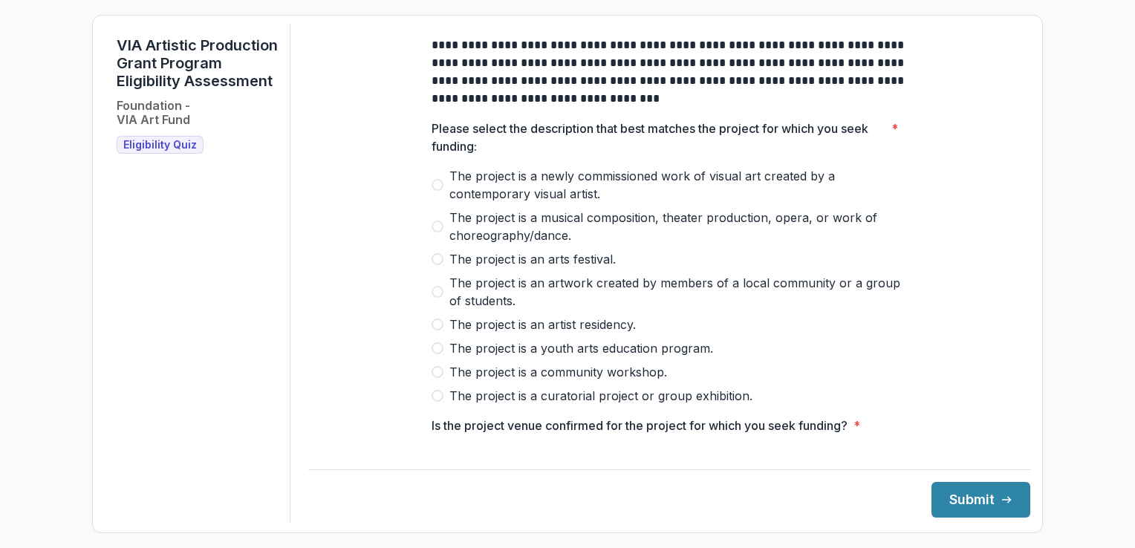
click at [434, 191] on span at bounding box center [437, 185] width 12 height 12
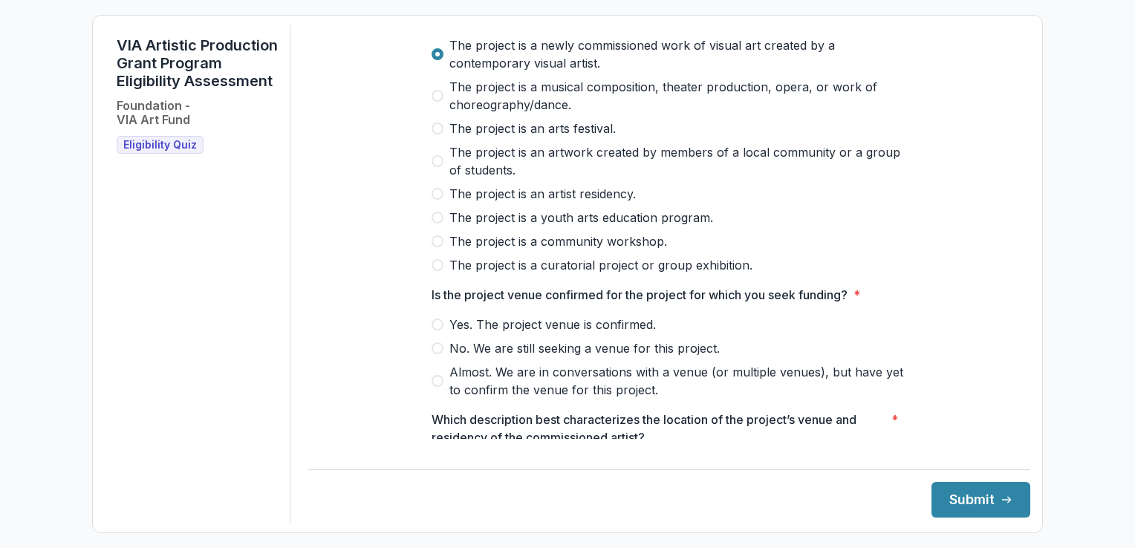
scroll to position [137, 0]
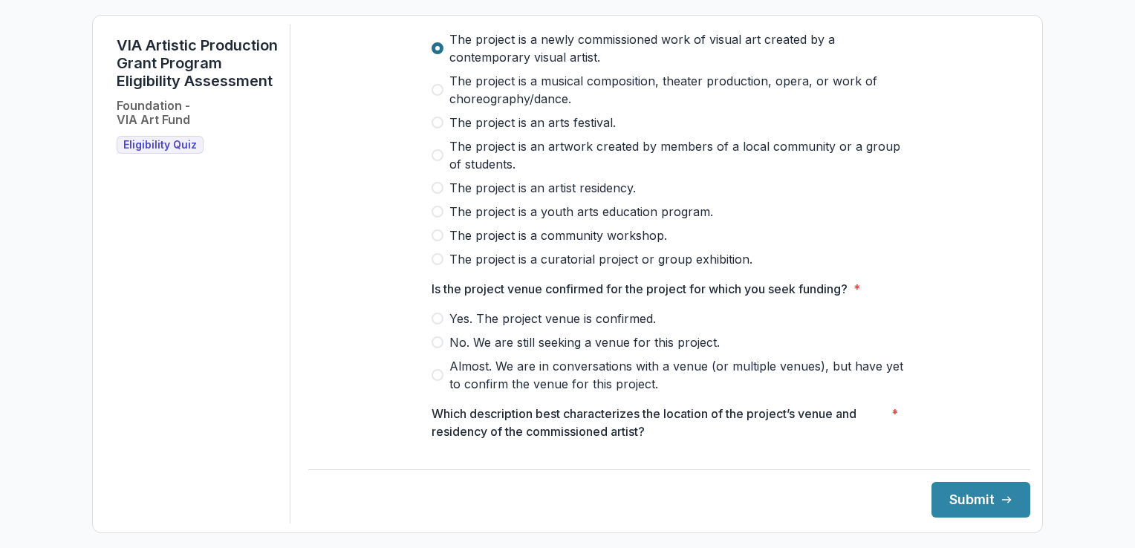
click at [433, 54] on span at bounding box center [437, 48] width 12 height 12
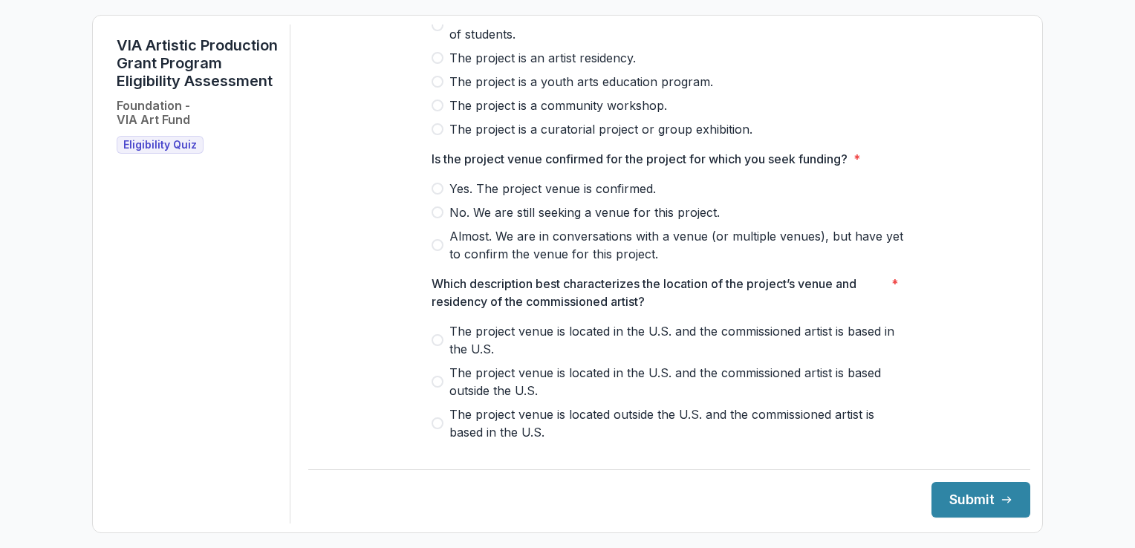
scroll to position [270, 0]
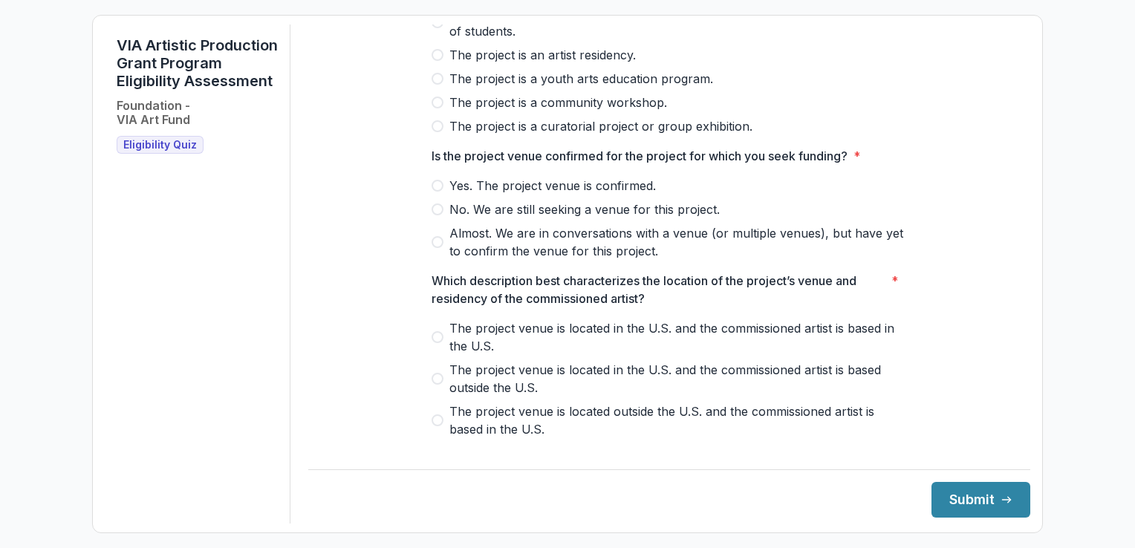
click at [434, 248] on span at bounding box center [437, 242] width 12 height 12
click at [434, 343] on span at bounding box center [437, 337] width 12 height 12
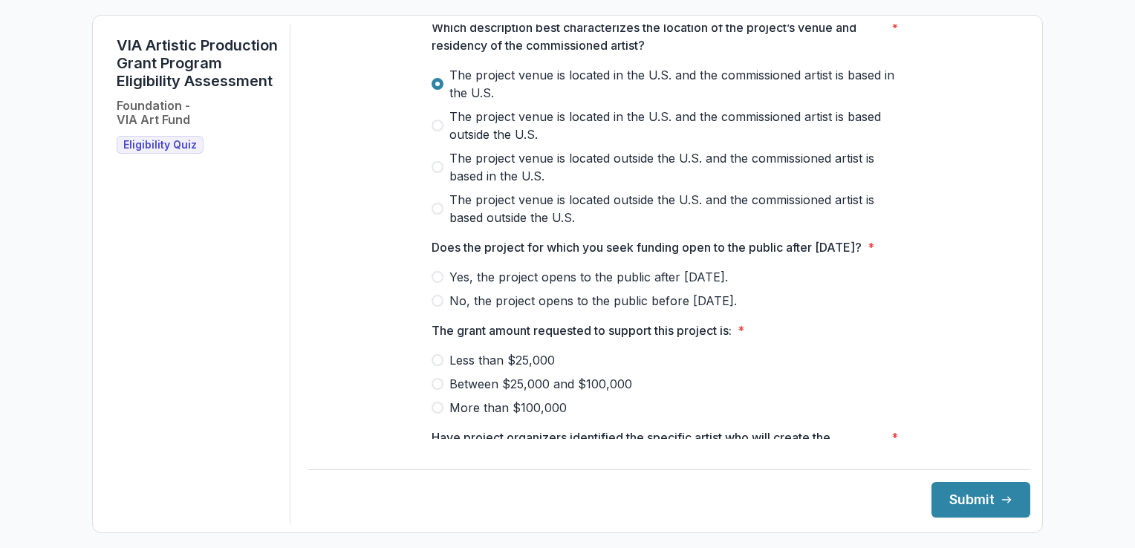
scroll to position [527, 0]
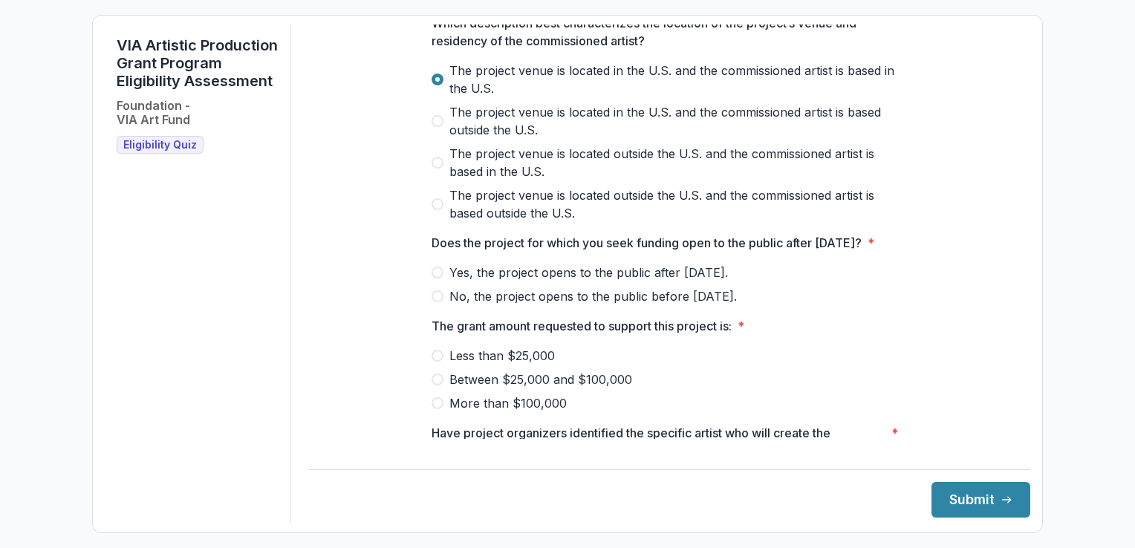
click at [436, 278] on span at bounding box center [437, 273] width 12 height 12
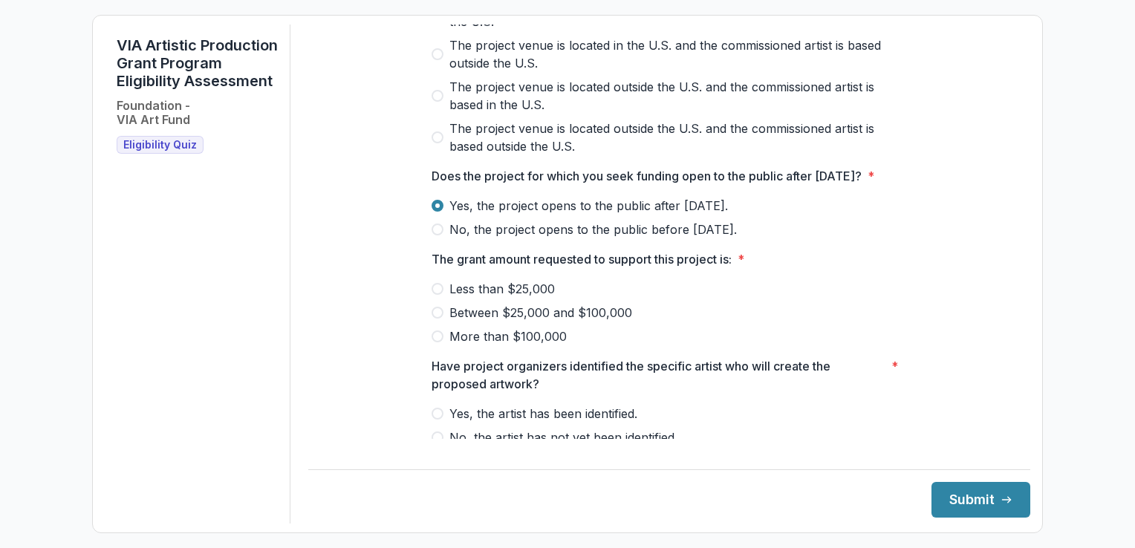
scroll to position [642, 0]
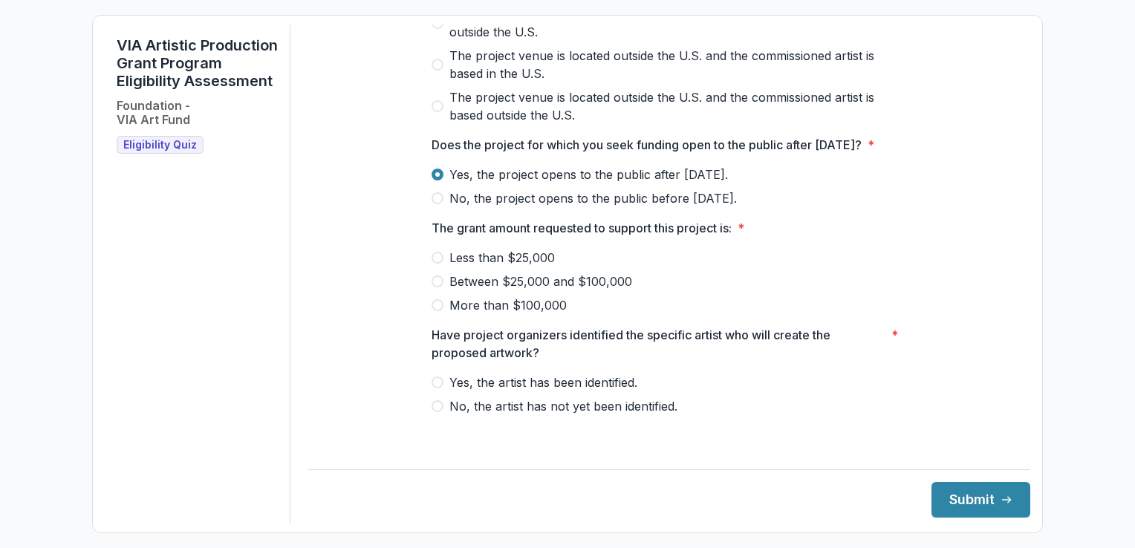
click at [436, 287] on span at bounding box center [437, 282] width 12 height 12
click at [436, 388] on span at bounding box center [437, 383] width 12 height 12
click at [974, 497] on button "Submit" at bounding box center [980, 500] width 99 height 36
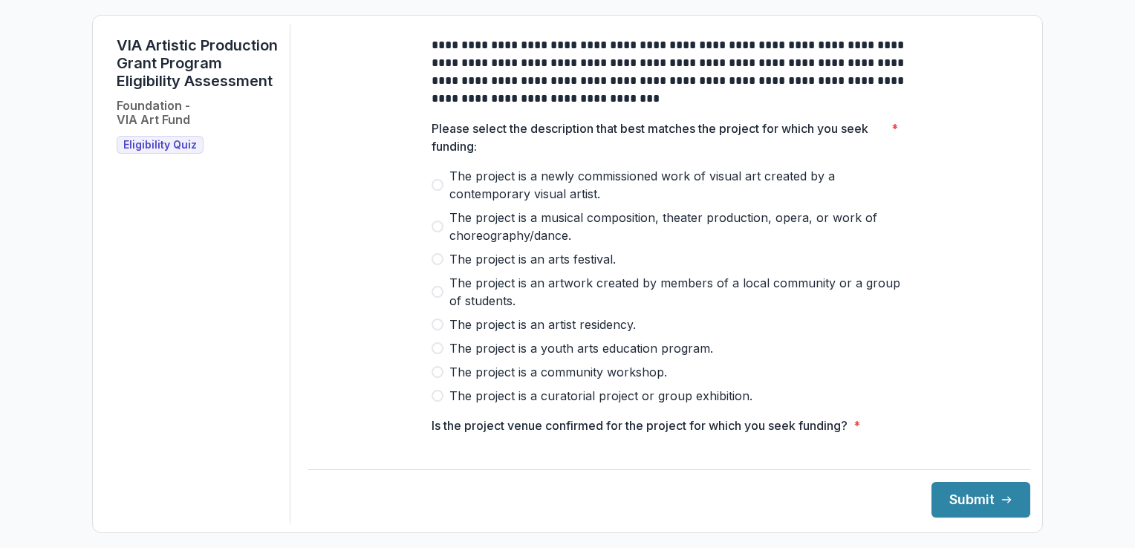
click at [431, 330] on span at bounding box center [437, 325] width 12 height 12
drag, startPoint x: 1019, startPoint y: 195, endPoint x: 1020, endPoint y: 281, distance: 86.2
click at [1020, 281] on div "**********" at bounding box center [669, 274] width 722 height 499
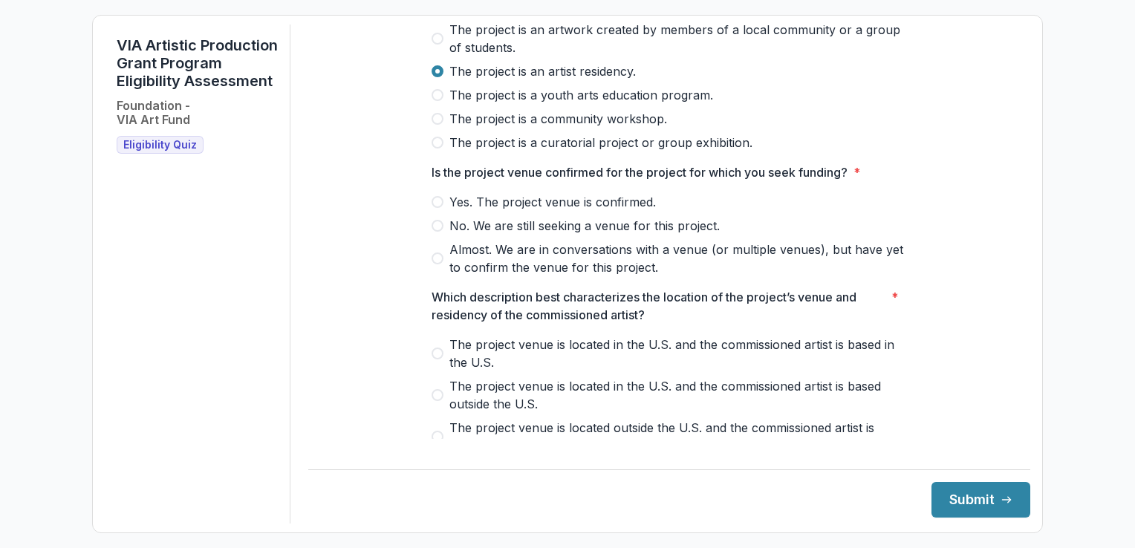
scroll to position [254, 0]
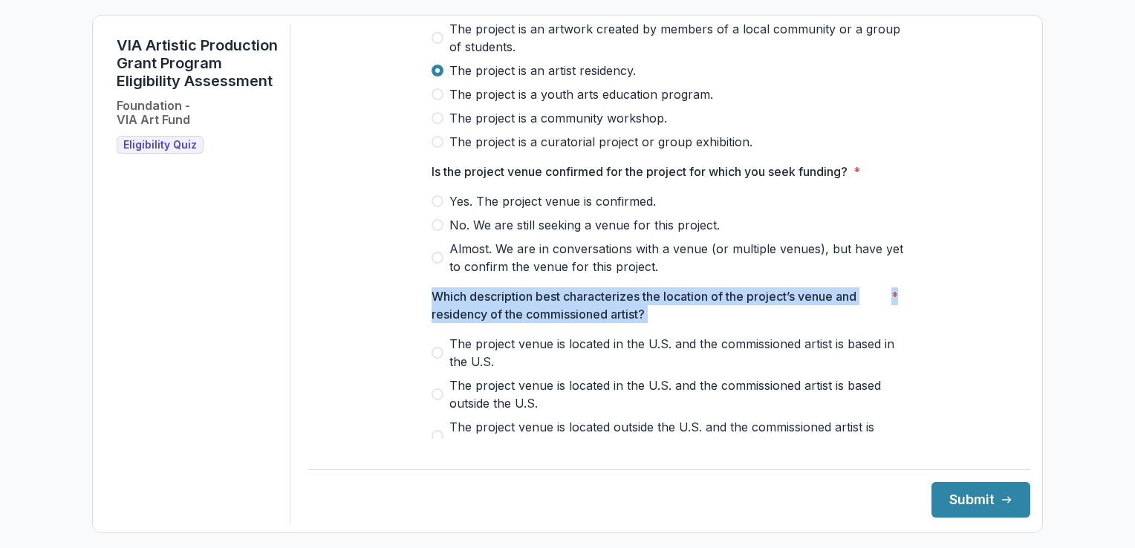
drag, startPoint x: 1018, startPoint y: 248, endPoint x: 1021, endPoint y: 296, distance: 47.6
click at [1021, 296] on div "**********" at bounding box center [669, 274] width 722 height 499
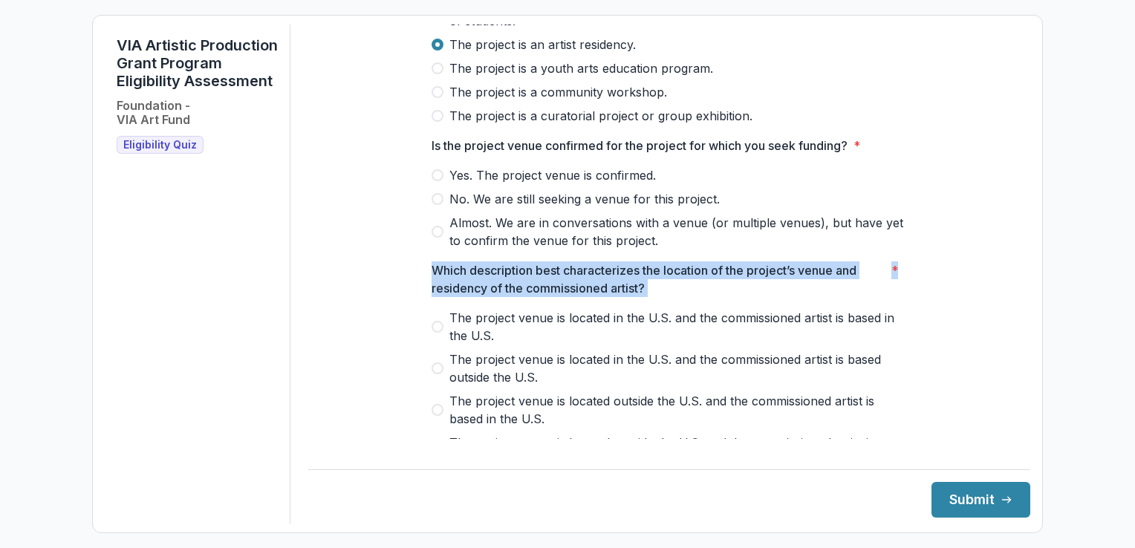
scroll to position [270, 0]
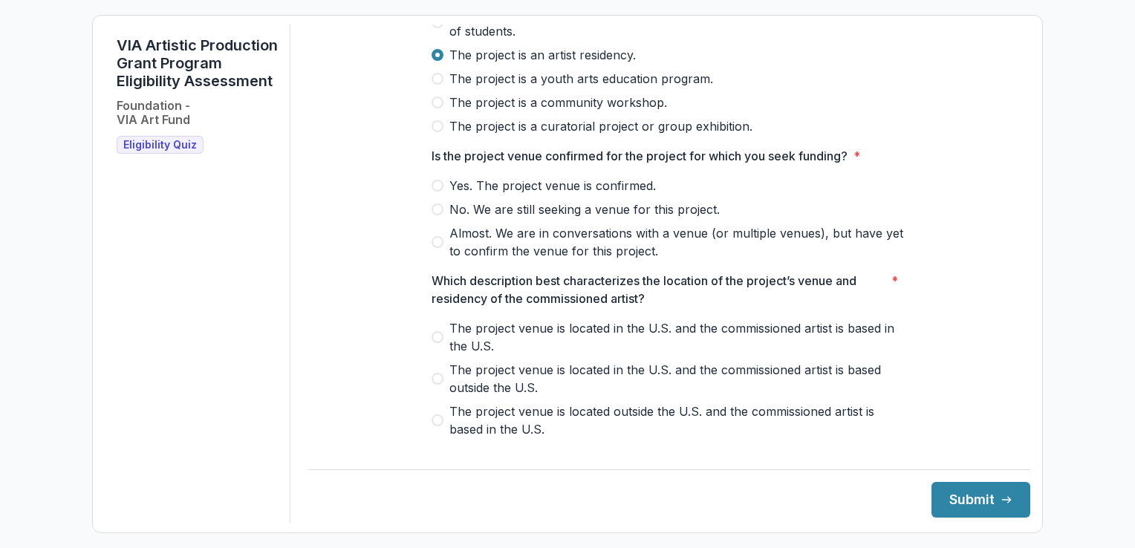
click at [297, 235] on div "**********" at bounding box center [567, 274] width 925 height 499
click at [436, 192] on span at bounding box center [437, 186] width 12 height 12
click at [440, 343] on span at bounding box center [437, 337] width 12 height 12
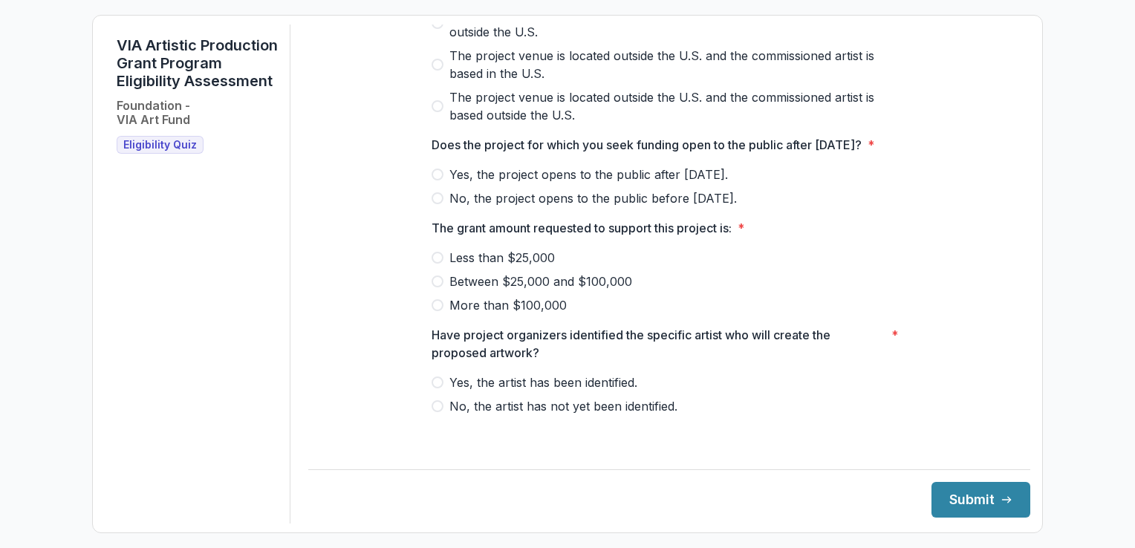
click at [434, 287] on span at bounding box center [437, 282] width 12 height 12
click at [434, 388] on span at bounding box center [437, 383] width 12 height 12
click at [951, 492] on button "Submit" at bounding box center [980, 500] width 99 height 36
click at [1013, 454] on div "**********" at bounding box center [669, 274] width 722 height 499
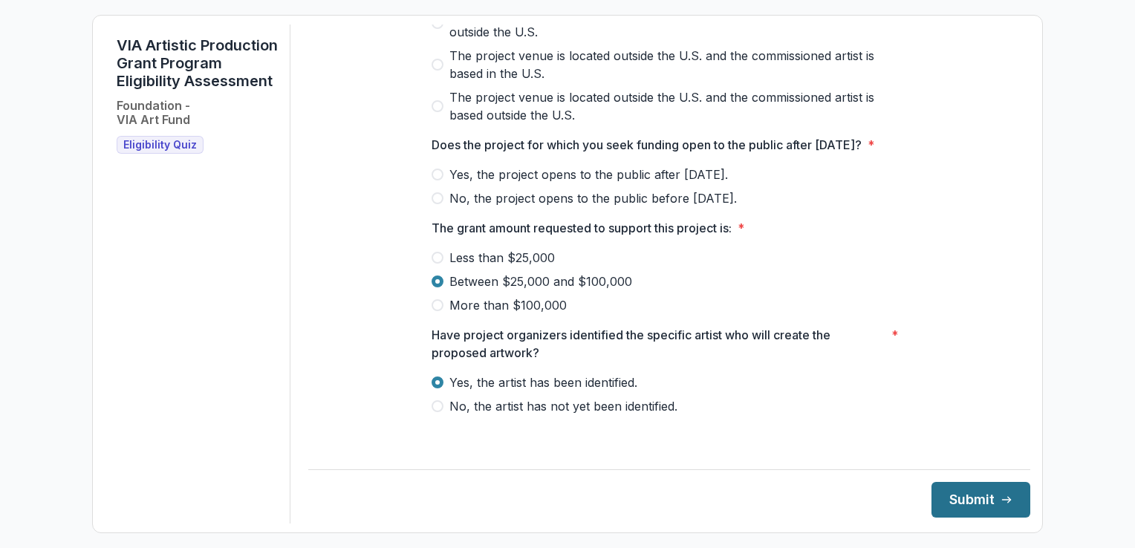
click at [958, 498] on button "Submit" at bounding box center [980, 500] width 99 height 36
click at [434, 180] on span at bounding box center [437, 175] width 12 height 12
click at [958, 506] on button "Submit" at bounding box center [980, 500] width 99 height 36
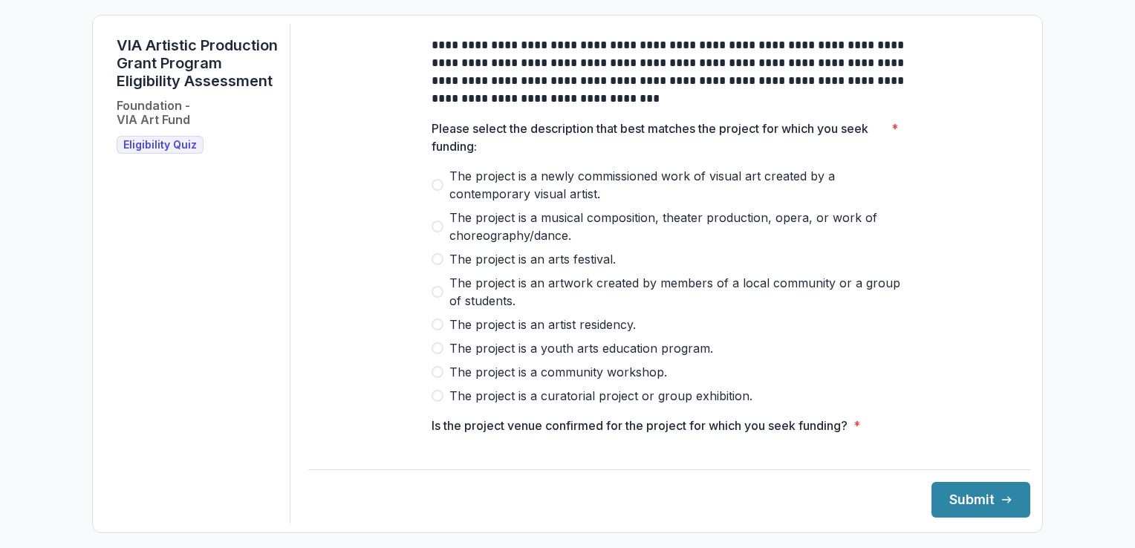
click at [443, 196] on label "The project is a newly commissioned work of visual art created by a contemporar…" at bounding box center [668, 185] width 475 height 36
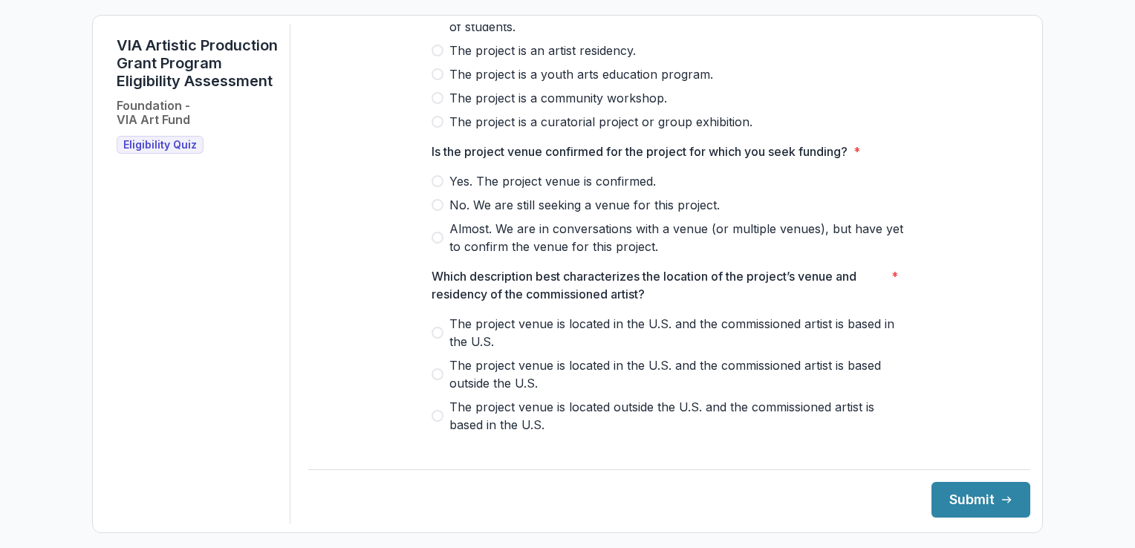
scroll to position [286, 0]
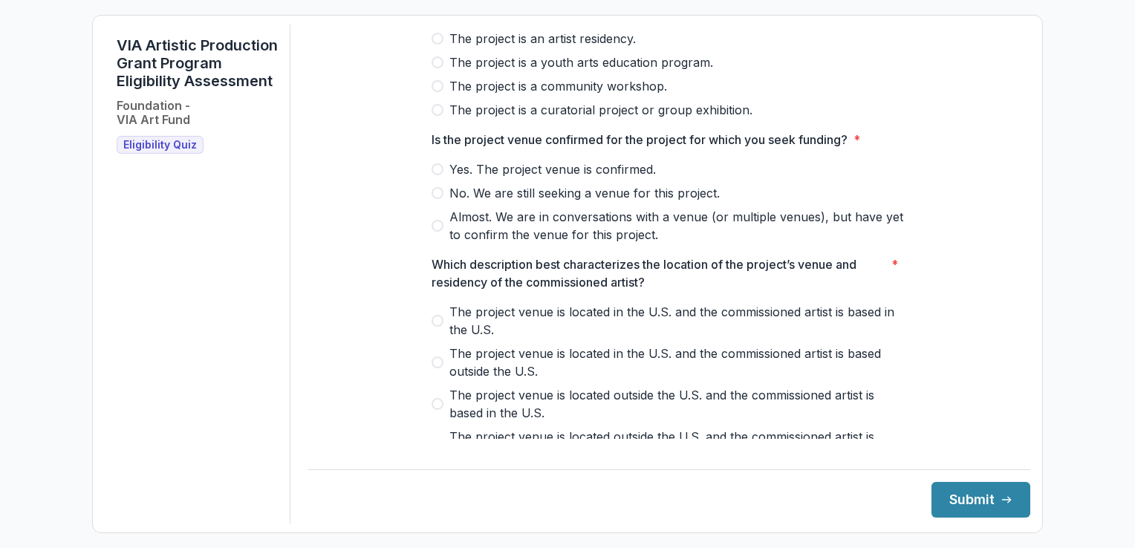
click at [435, 175] on span at bounding box center [437, 169] width 12 height 12
drag, startPoint x: 1018, startPoint y: 301, endPoint x: 1025, endPoint y: 374, distance: 73.1
click at [1025, 374] on div "**********" at bounding box center [669, 274] width 722 height 499
drag, startPoint x: 1025, startPoint y: 374, endPoint x: 1092, endPoint y: 178, distance: 206.4
click at [1092, 178] on div "**********" at bounding box center [567, 274] width 1135 height 548
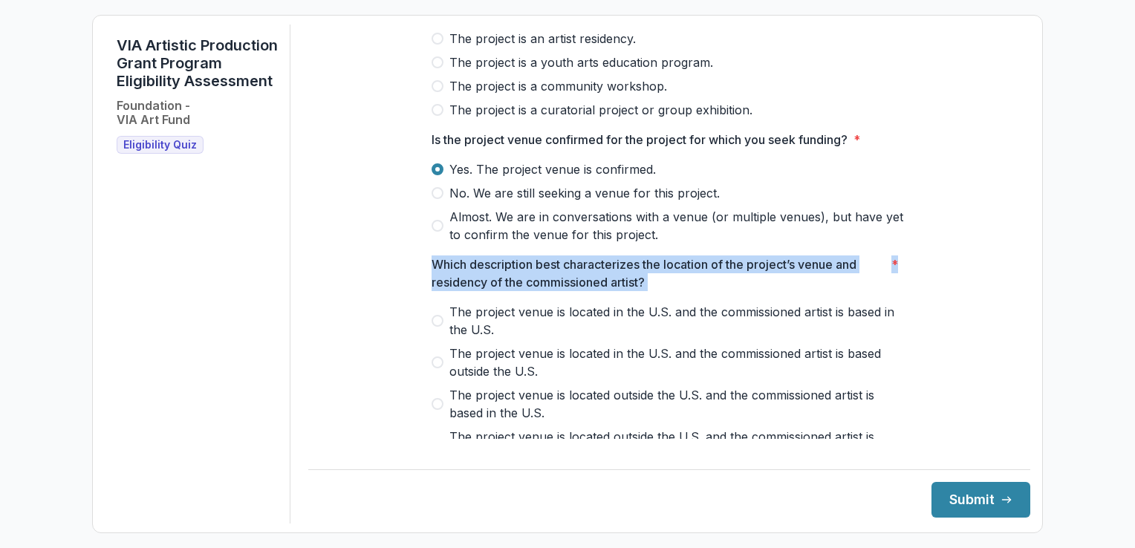
drag, startPoint x: 1018, startPoint y: 242, endPoint x: 1014, endPoint y: 272, distance: 29.9
click at [1014, 272] on div "**********" at bounding box center [669, 274] width 722 height 499
copy span "Which description best characterizes the location of the project’s venue and re…"
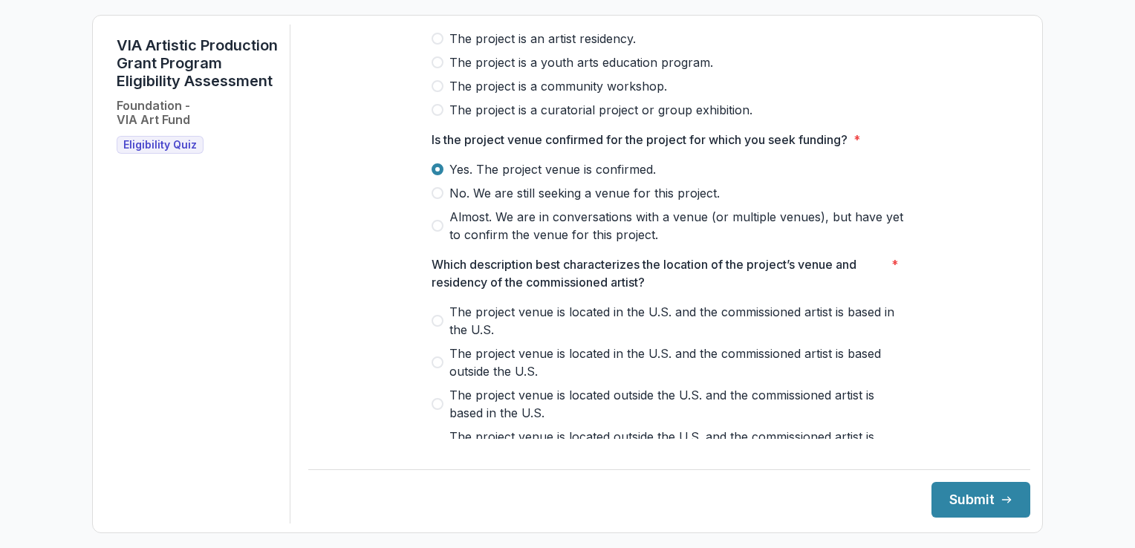
click at [1066, 151] on div "**********" at bounding box center [567, 274] width 1135 height 548
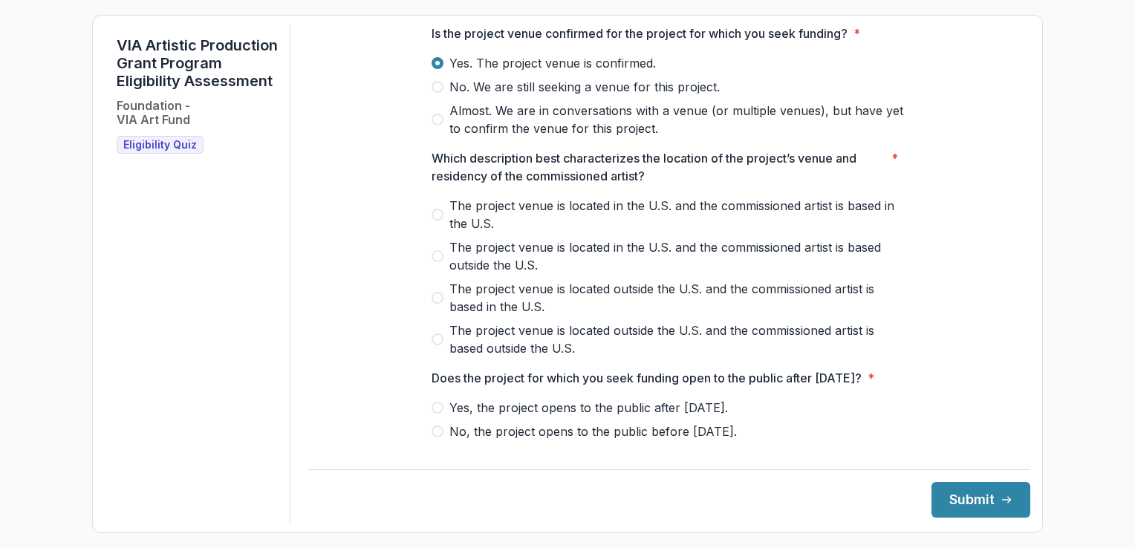
scroll to position [395, 0]
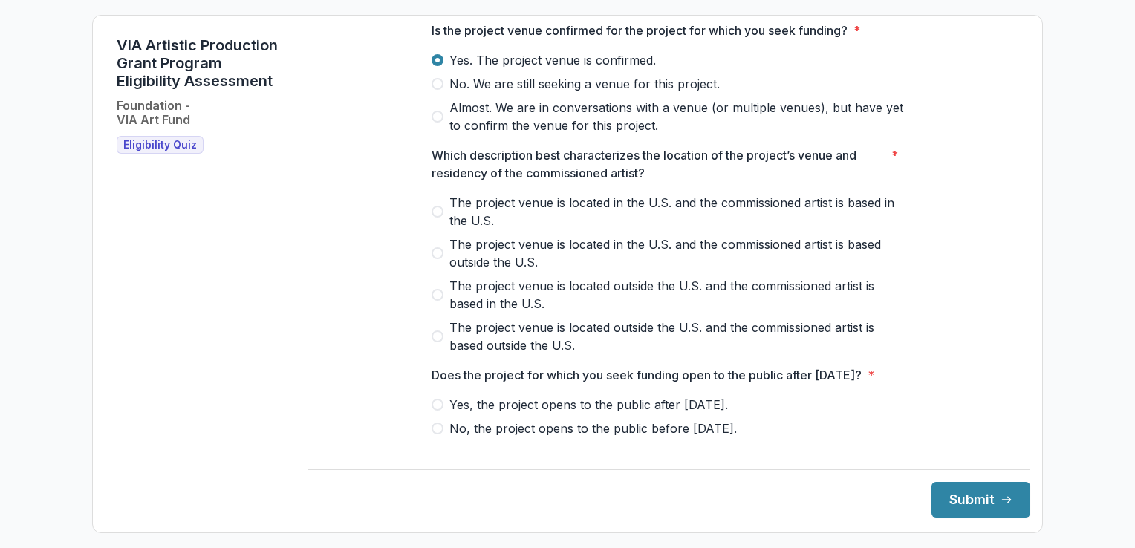
click at [434, 218] on span at bounding box center [437, 212] width 12 height 12
click at [435, 411] on span at bounding box center [437, 405] width 12 height 12
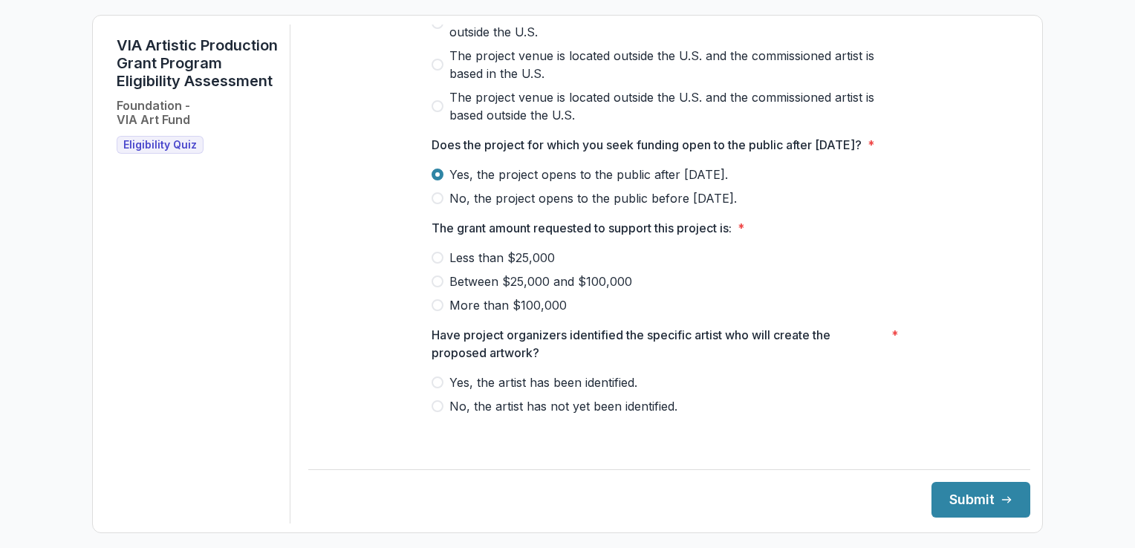
scroll to position [642, 0]
click at [436, 311] on span at bounding box center [437, 305] width 12 height 12
click at [434, 388] on span at bounding box center [437, 383] width 12 height 12
click at [962, 499] on button "Submit" at bounding box center [980, 500] width 99 height 36
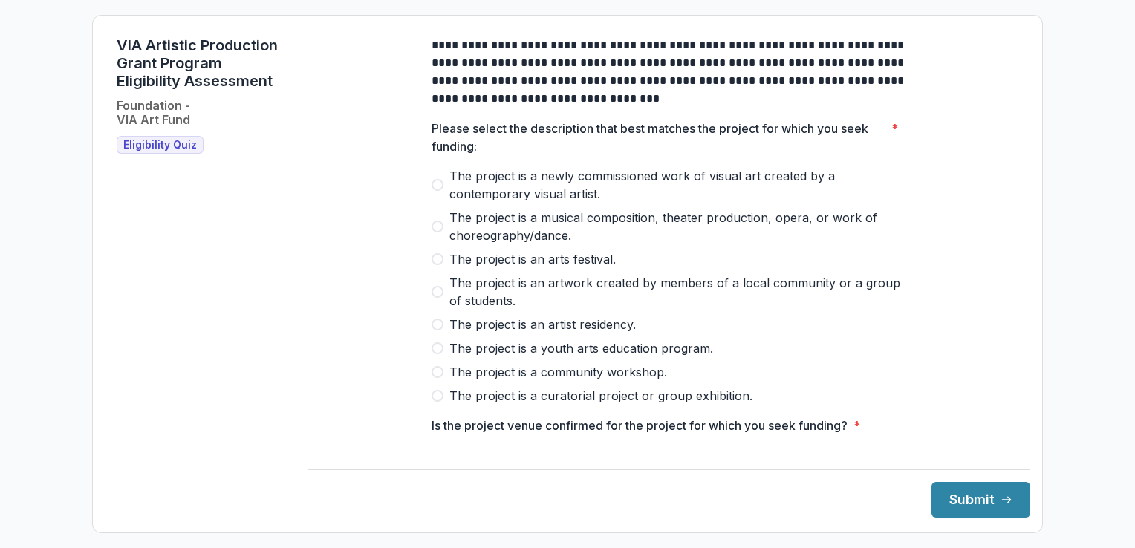
click at [434, 191] on span at bounding box center [437, 185] width 12 height 12
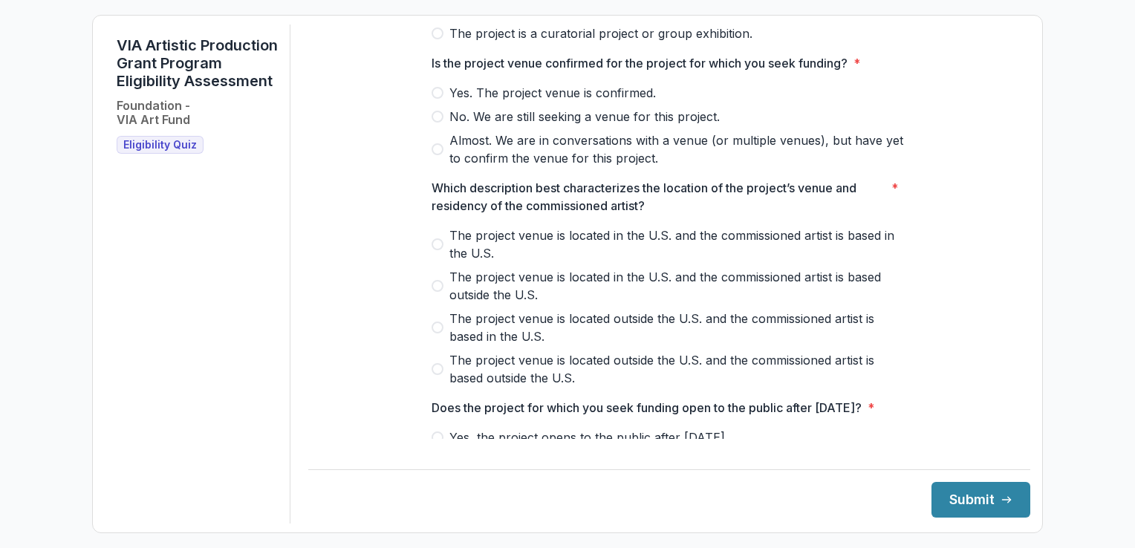
click at [437, 99] on span at bounding box center [437, 93] width 12 height 12
click at [436, 250] on span at bounding box center [437, 244] width 12 height 12
click at [1018, 369] on div "**********" at bounding box center [669, 274] width 722 height 499
click at [1020, 359] on div "**********" at bounding box center [669, 274] width 722 height 499
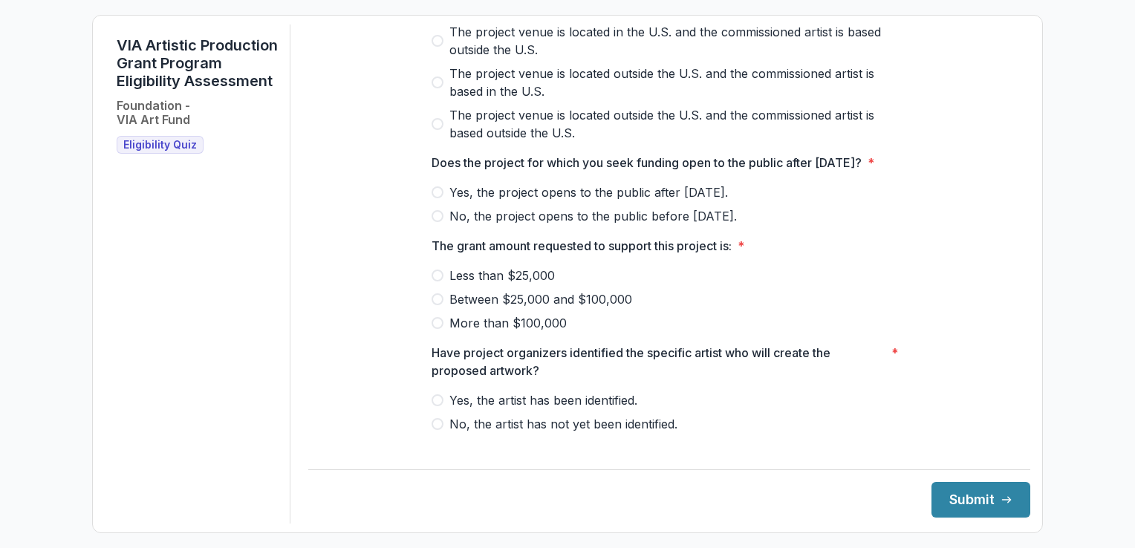
scroll to position [642, 0]
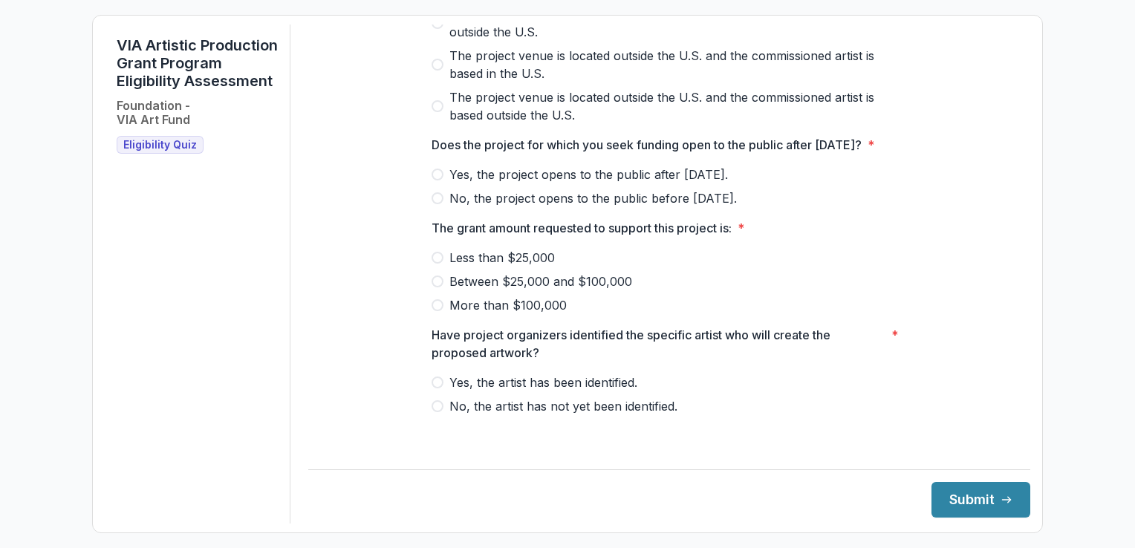
click at [433, 180] on span at bounding box center [437, 175] width 12 height 12
click at [436, 287] on span at bounding box center [437, 282] width 12 height 12
click at [432, 388] on span at bounding box center [437, 383] width 12 height 12
click at [962, 495] on button "Submit" at bounding box center [980, 500] width 99 height 36
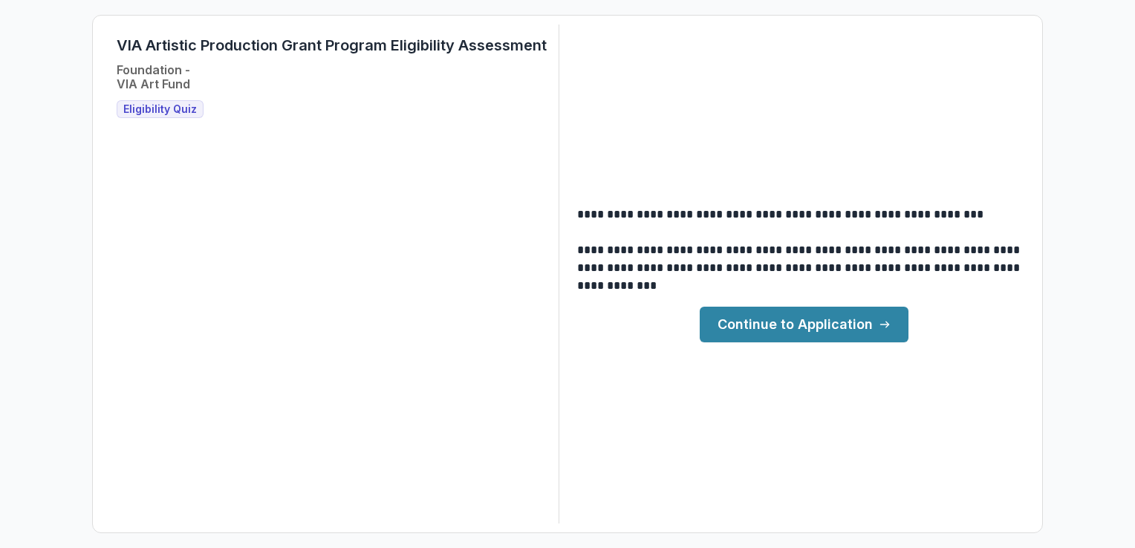
click at [166, 114] on span "Eligibility Quiz" at bounding box center [160, 109] width 74 height 13
